Goal: Information Seeking & Learning: Learn about a topic

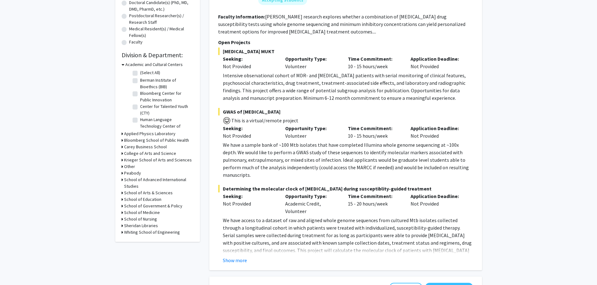
scroll to position [20, 0]
click at [122, 64] on icon at bounding box center [123, 64] width 3 height 7
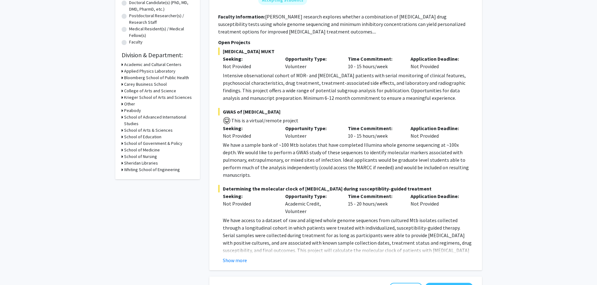
click at [142, 148] on h3 "School of Medicine" at bounding box center [142, 150] width 36 height 7
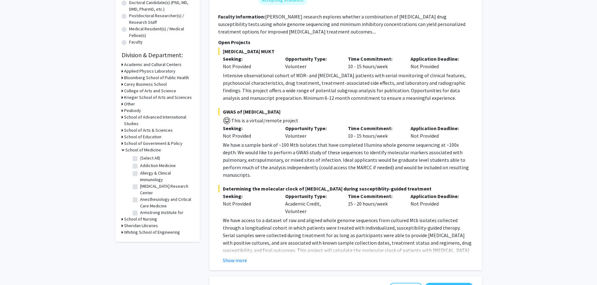
click at [140, 158] on label "(Select All)" at bounding box center [150, 158] width 20 height 7
click at [140, 158] on input "(Select All)" at bounding box center [142, 157] width 4 height 4
checkbox input "true"
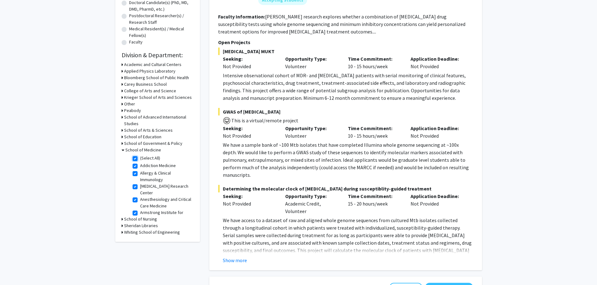
checkbox input "true"
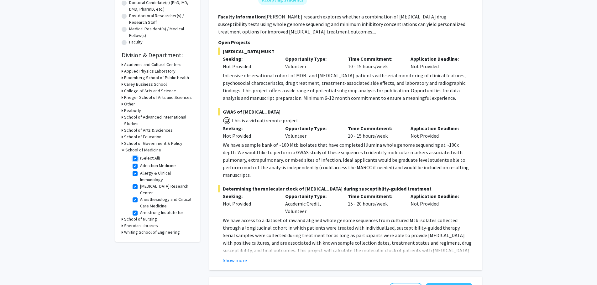
checkbox input "true"
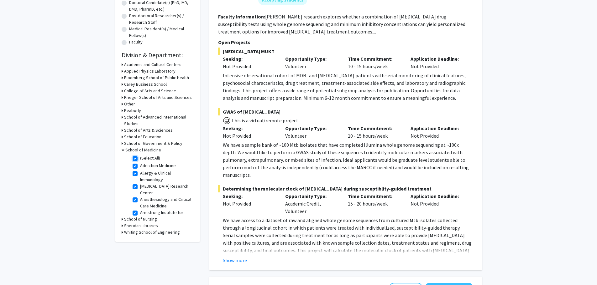
checkbox input "true"
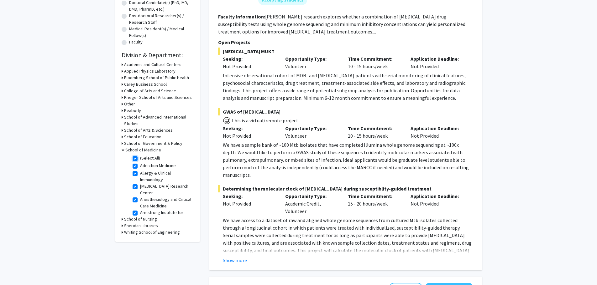
checkbox input "true"
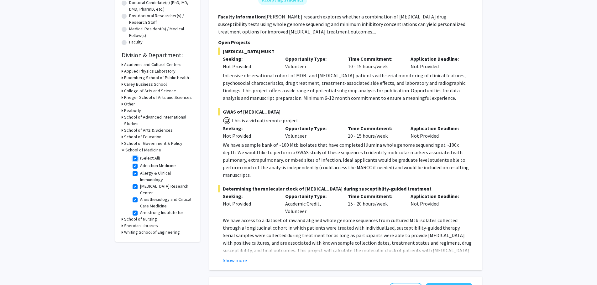
checkbox input "true"
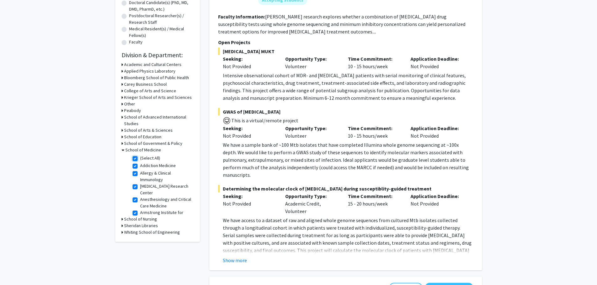
checkbox input "true"
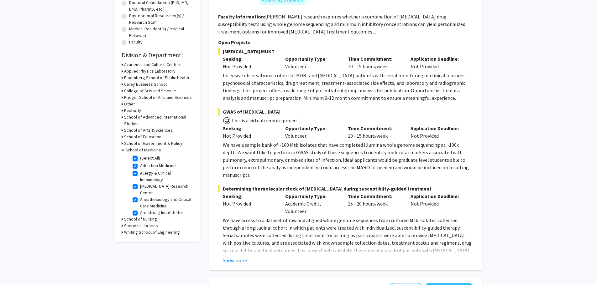
checkbox input "true"
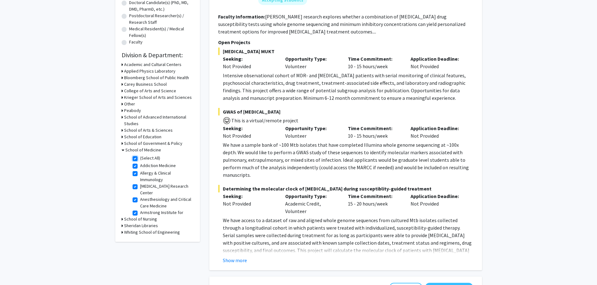
checkbox input "true"
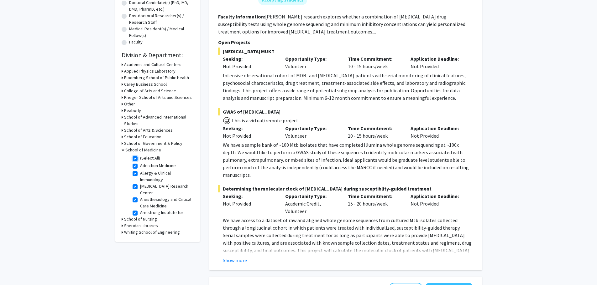
checkbox input "true"
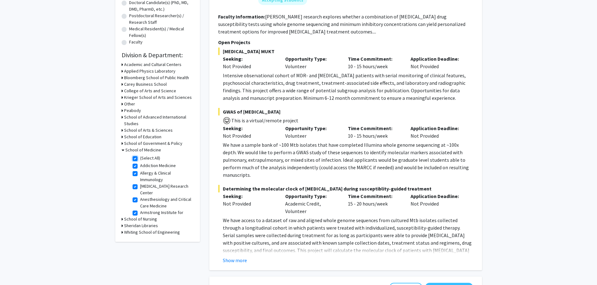
checkbox input "true"
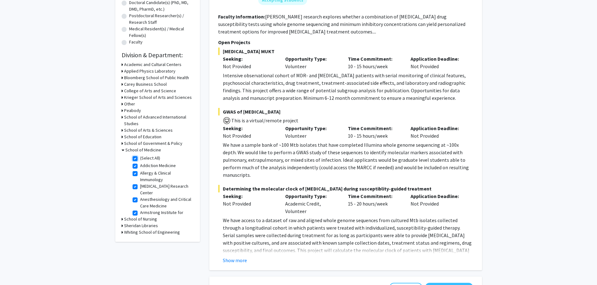
checkbox input "true"
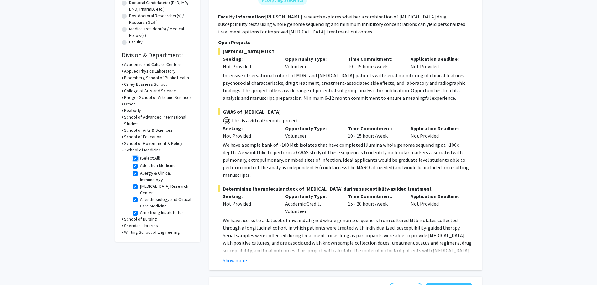
checkbox input "true"
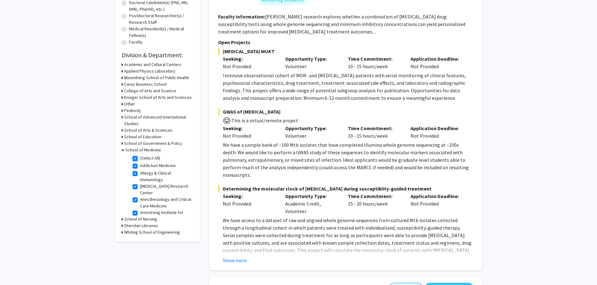
checkbox input "true"
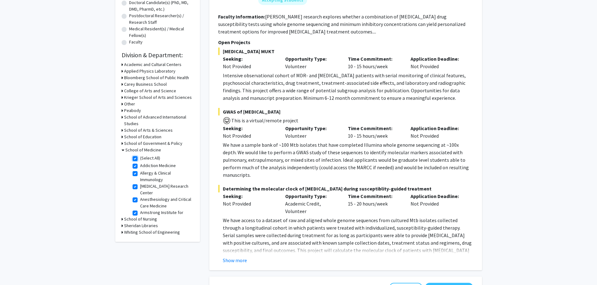
checkbox input "true"
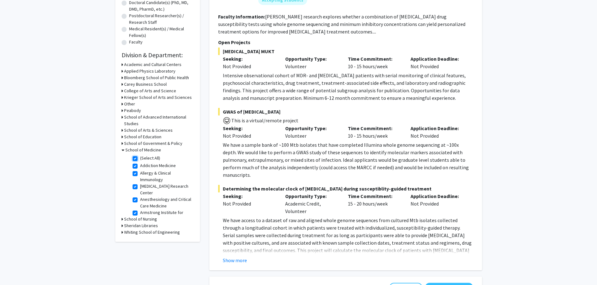
checkbox input "true"
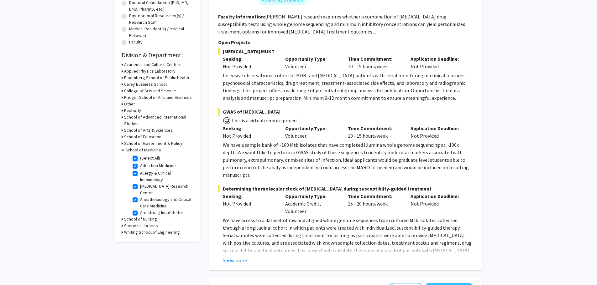
checkbox input "true"
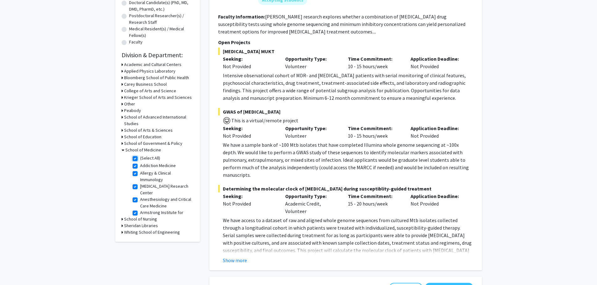
checkbox input "true"
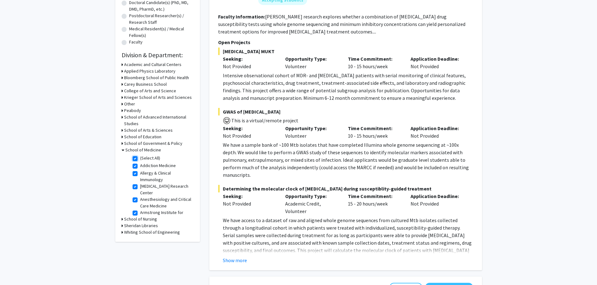
checkbox input "true"
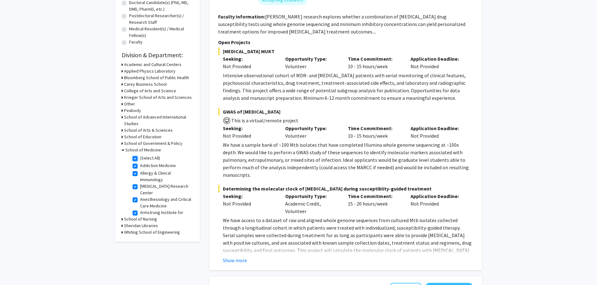
checkbox input "true"
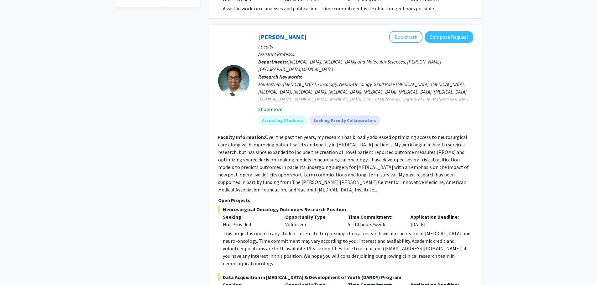
scroll to position [359, 0]
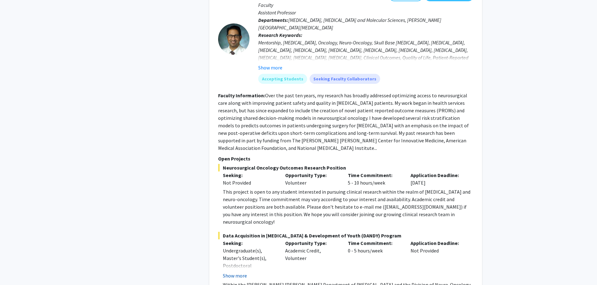
click at [234, 272] on button "Show more" at bounding box center [235, 276] width 24 height 8
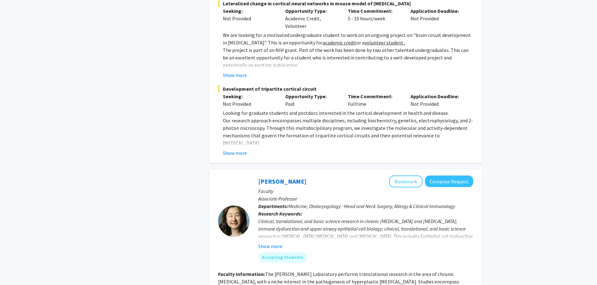
scroll to position [2196, 0]
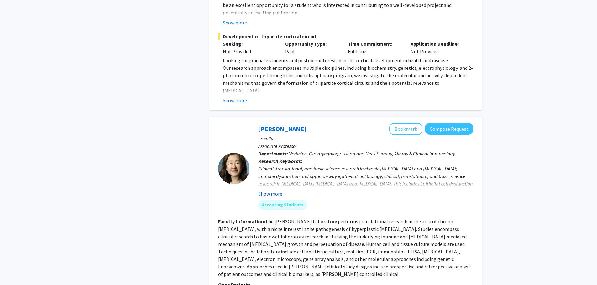
click at [268, 190] on button "Show more" at bounding box center [270, 194] width 24 height 8
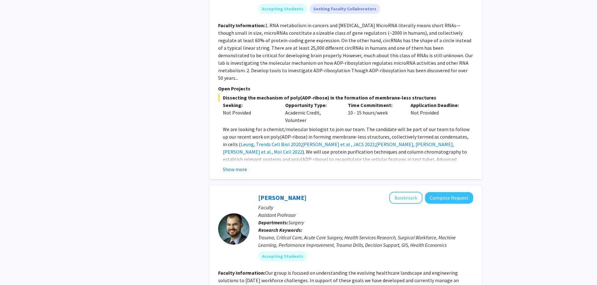
scroll to position [2799, 0]
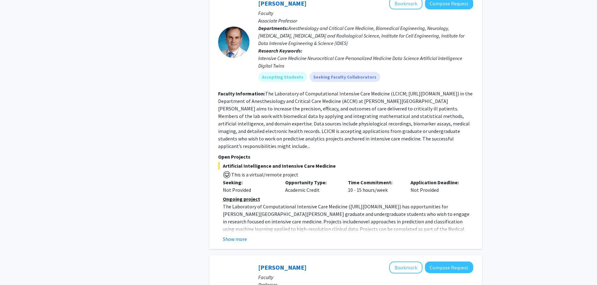
scroll to position [2219, 0]
